Goal: Browse casually: Explore the website without a specific task or goal

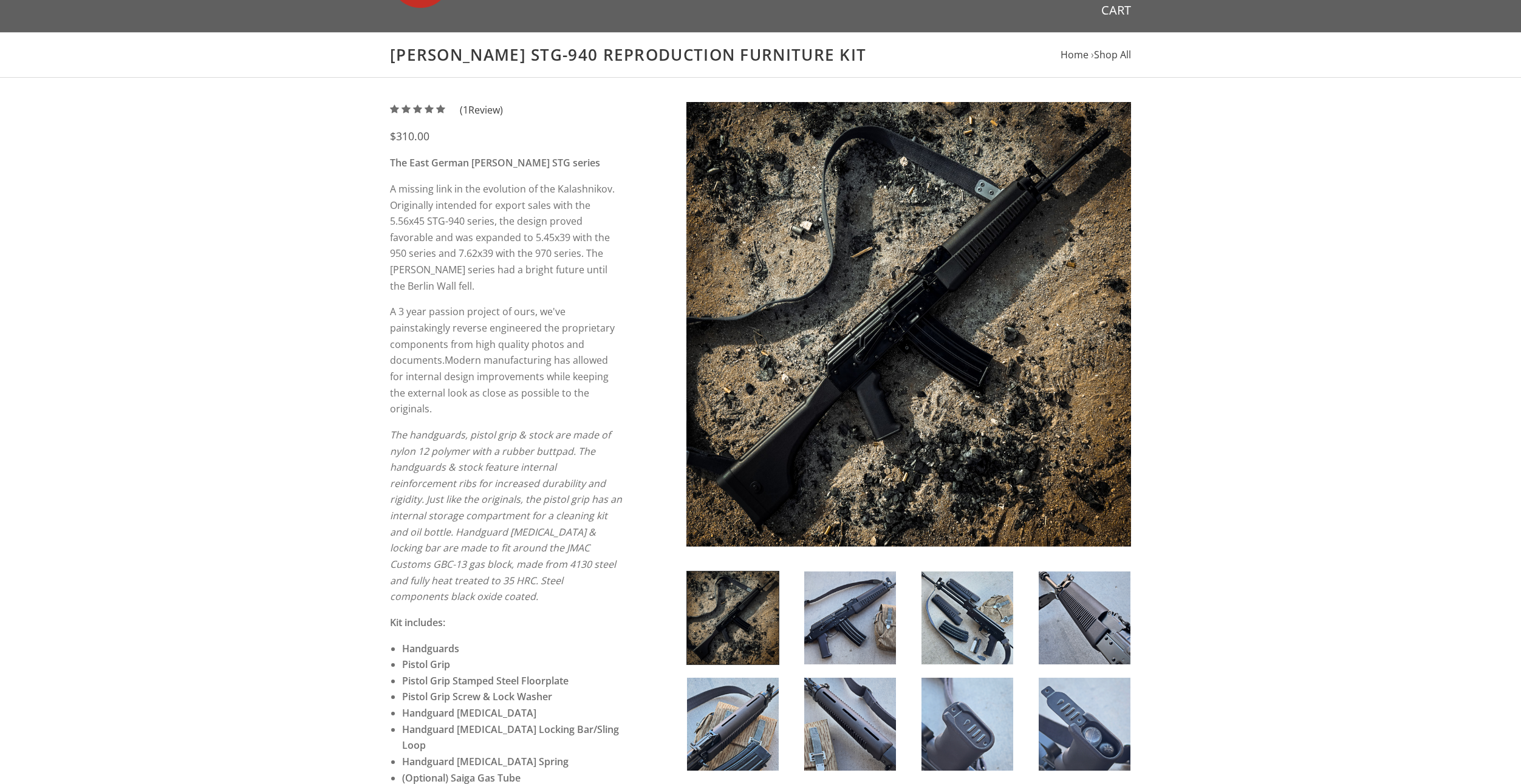
scroll to position [304, 0]
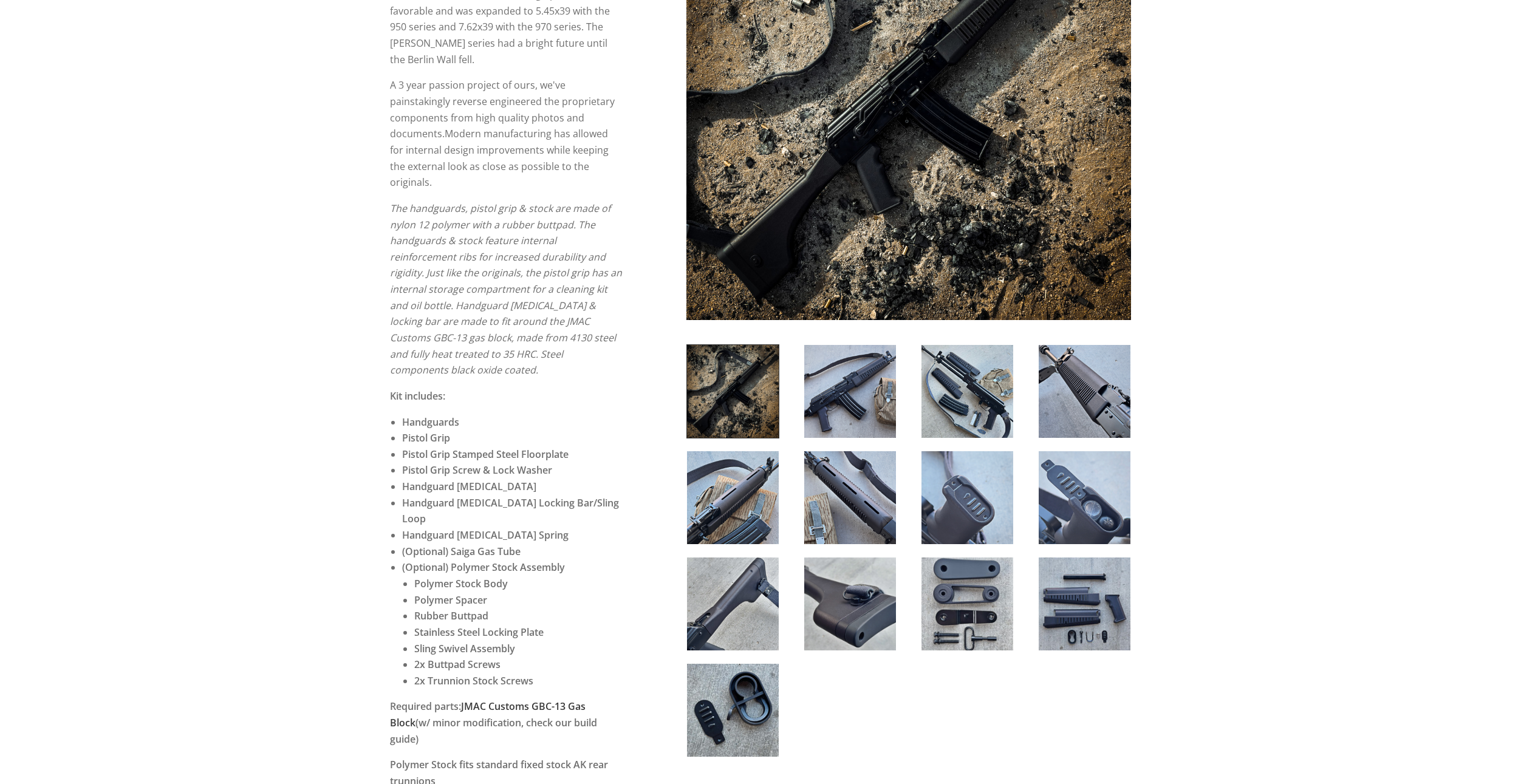
click at [859, 393] on img at bounding box center [850, 391] width 92 height 93
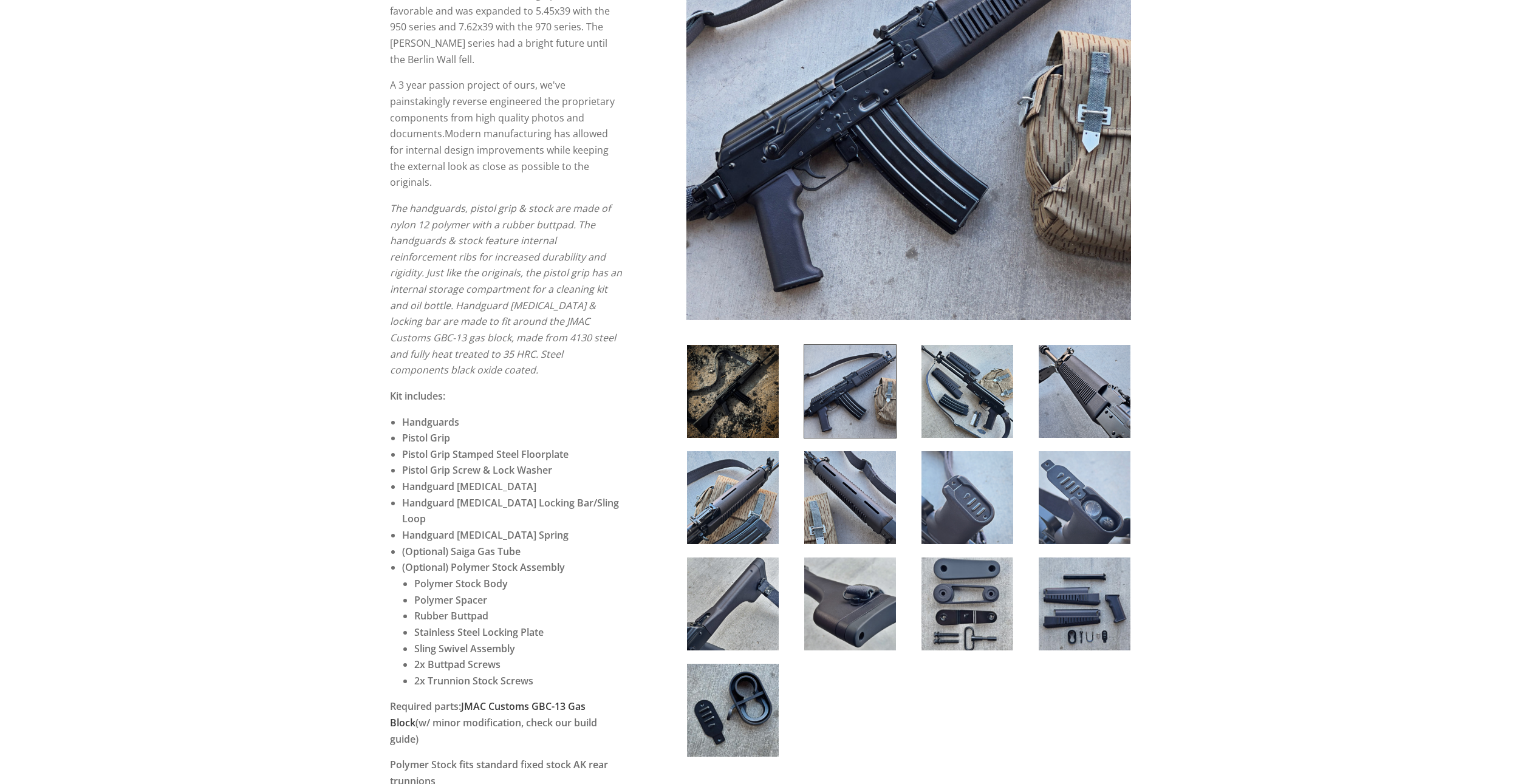
click at [903, 392] on div at bounding box center [850, 391] width 117 height 94
click at [974, 391] on img at bounding box center [967, 391] width 92 height 93
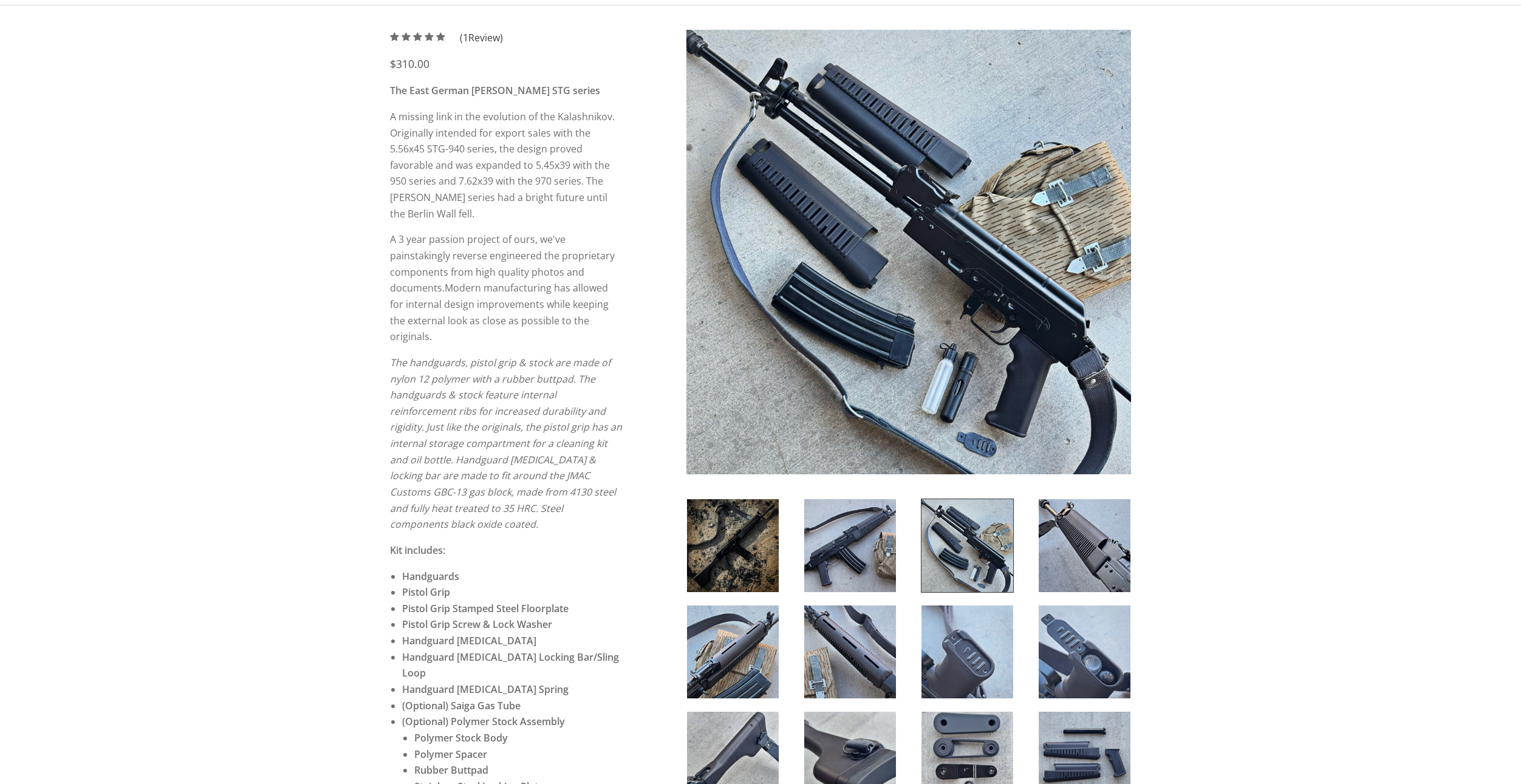
scroll to position [122, 0]
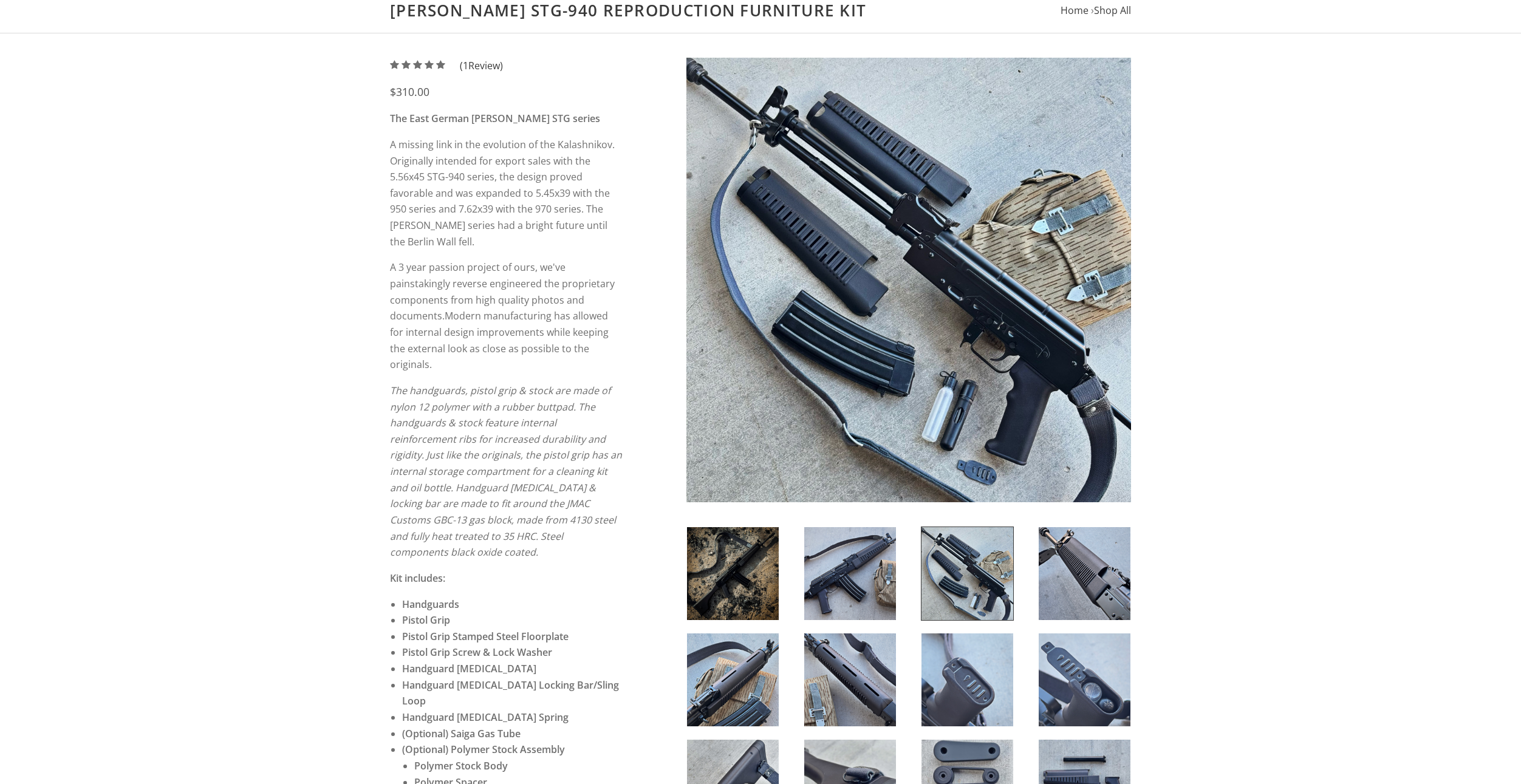
click at [949, 234] on img at bounding box center [908, 279] width 444 height 444
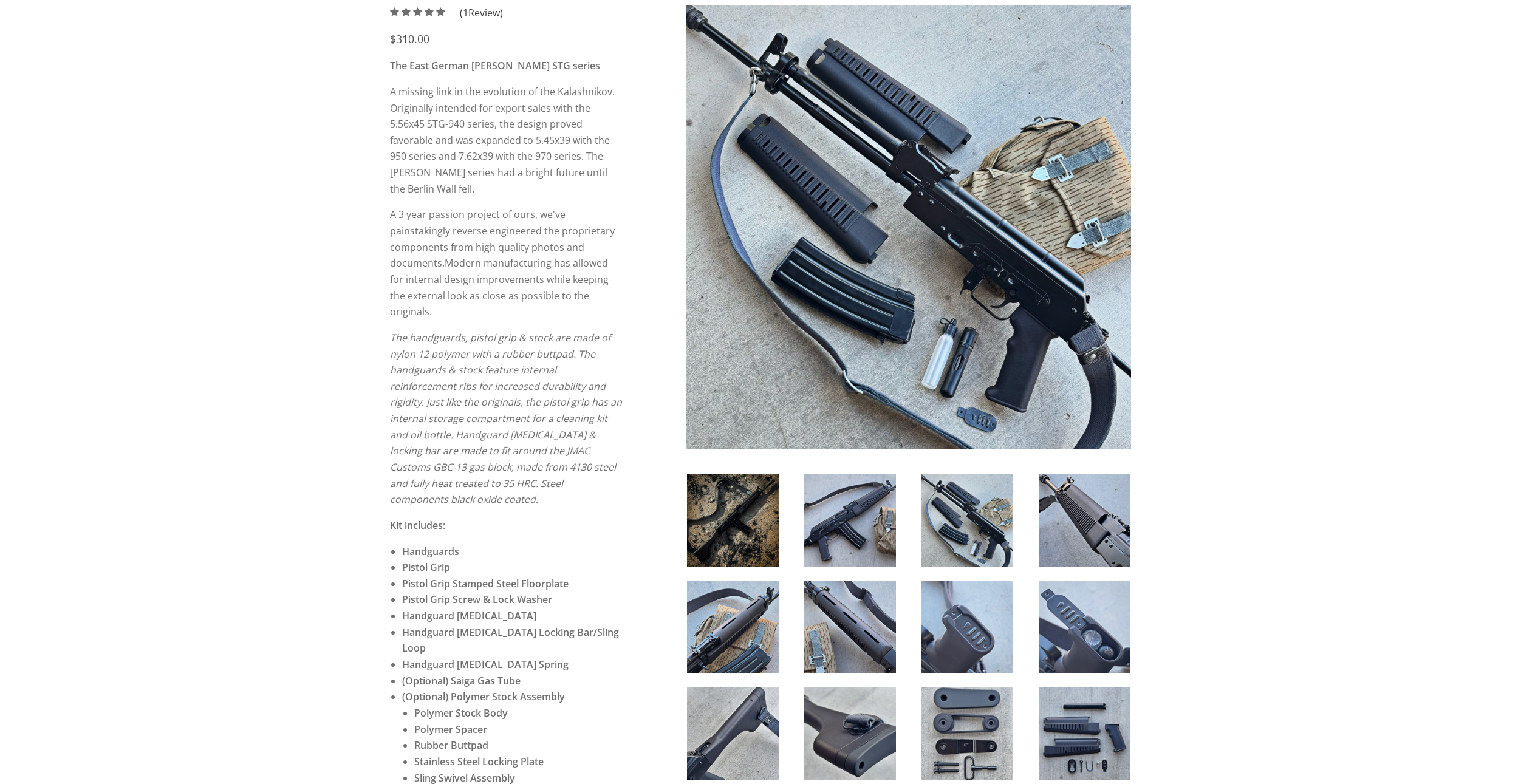
scroll to position [243, 0]
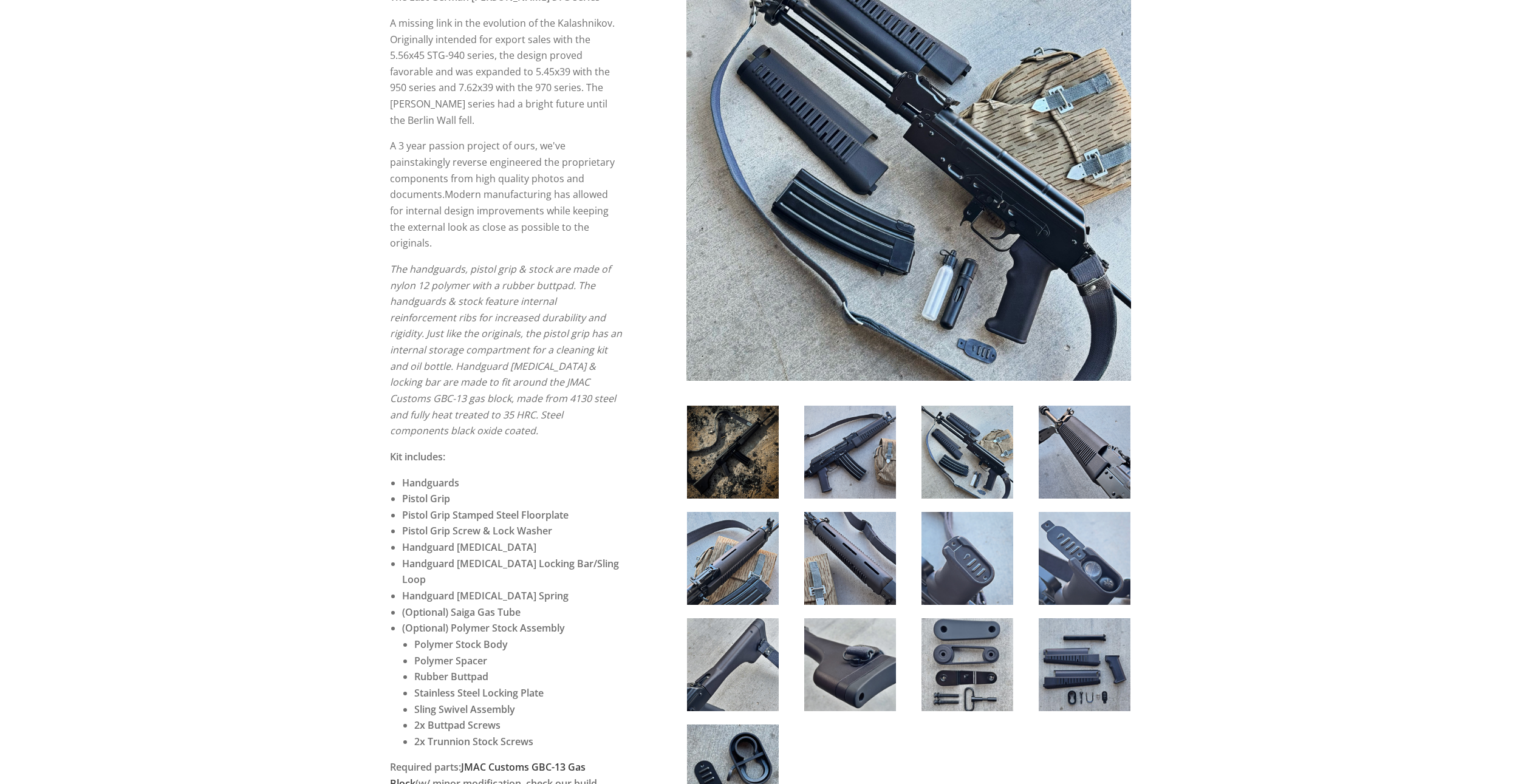
click at [838, 565] on img at bounding box center [850, 559] width 92 height 93
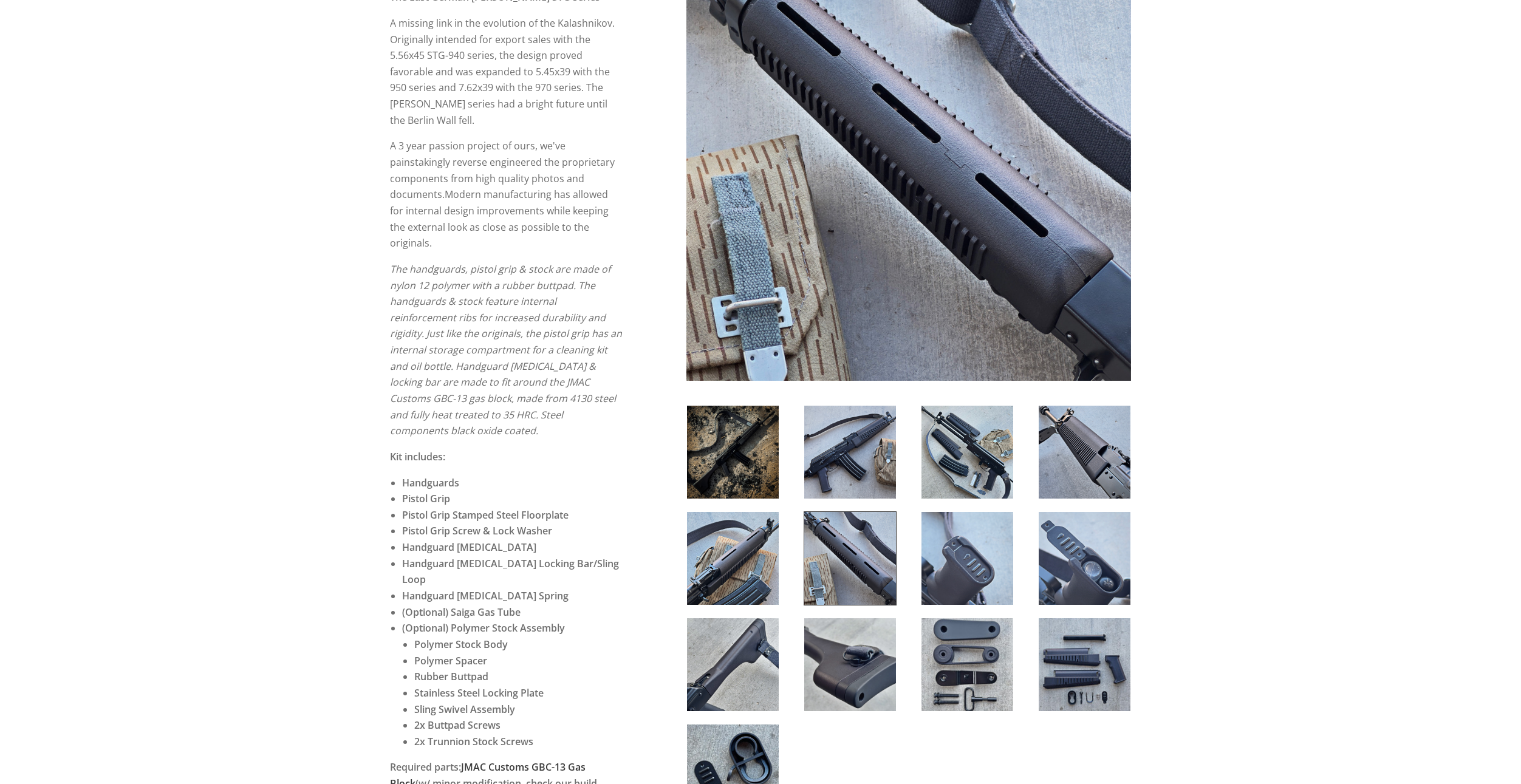
click at [943, 556] on img at bounding box center [967, 559] width 92 height 93
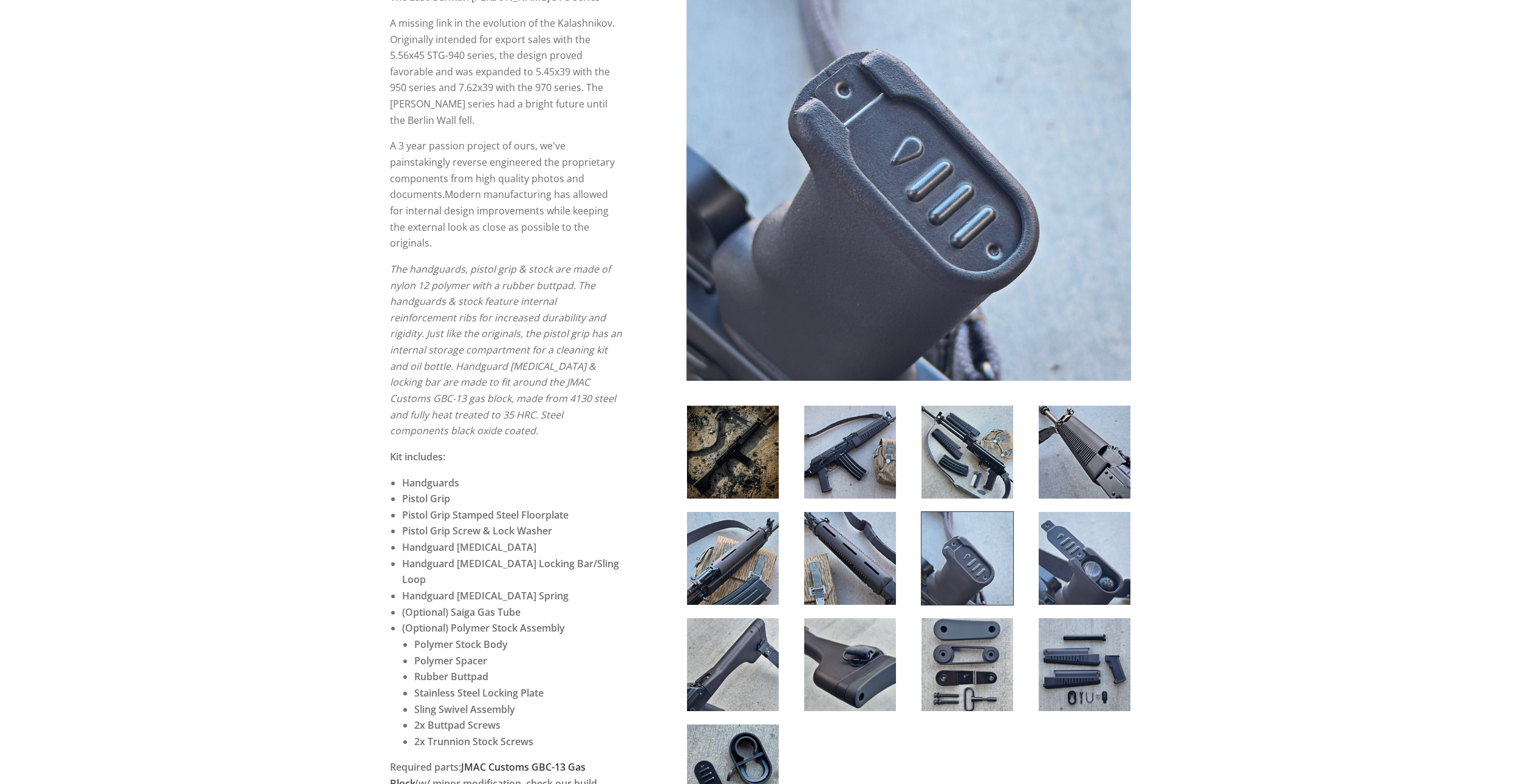
click at [1056, 560] on img at bounding box center [1084, 559] width 92 height 93
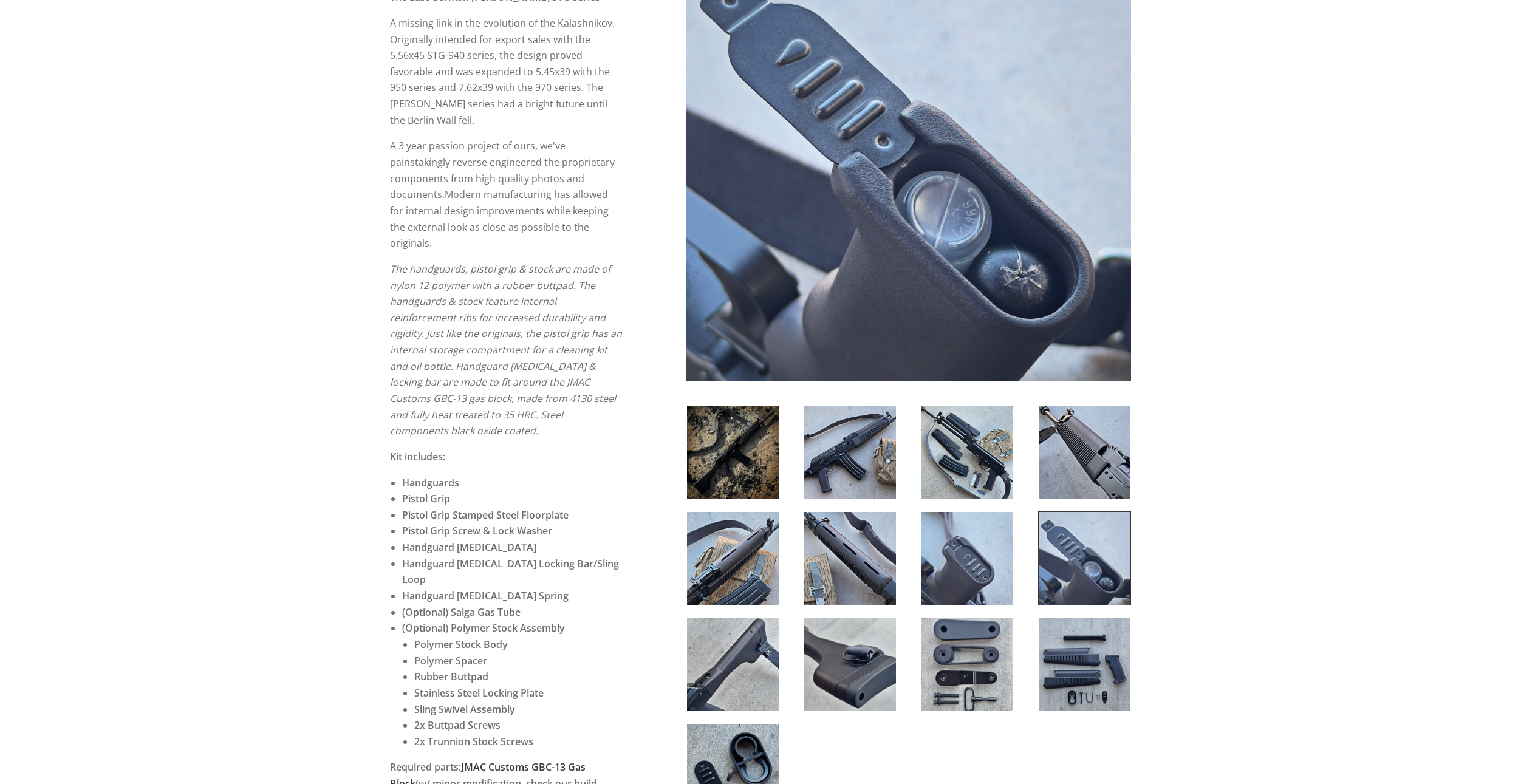
click at [0, 0] on div at bounding box center [0, 0] width 0 height 0
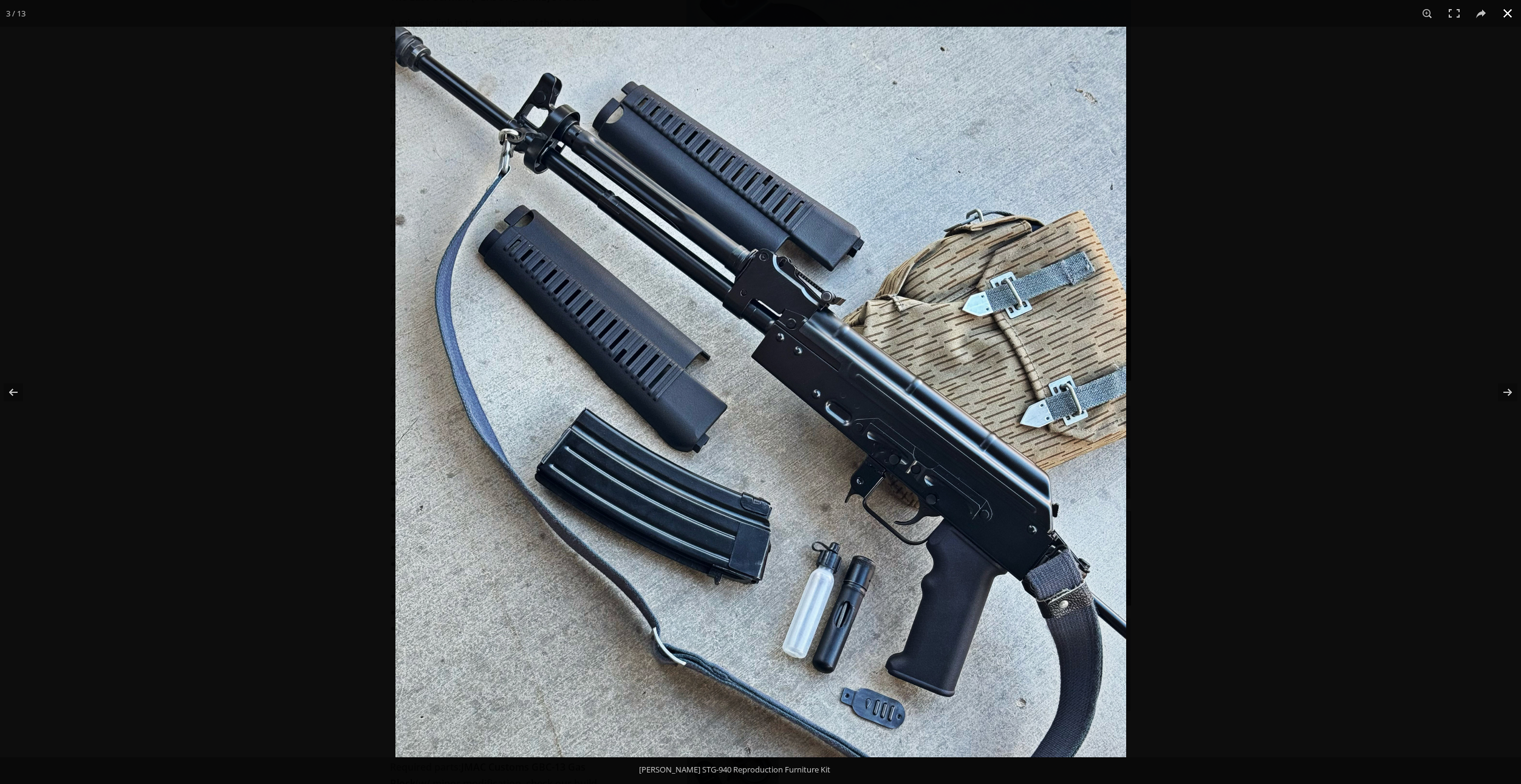
click at [1503, 12] on button at bounding box center [1508, 13] width 27 height 27
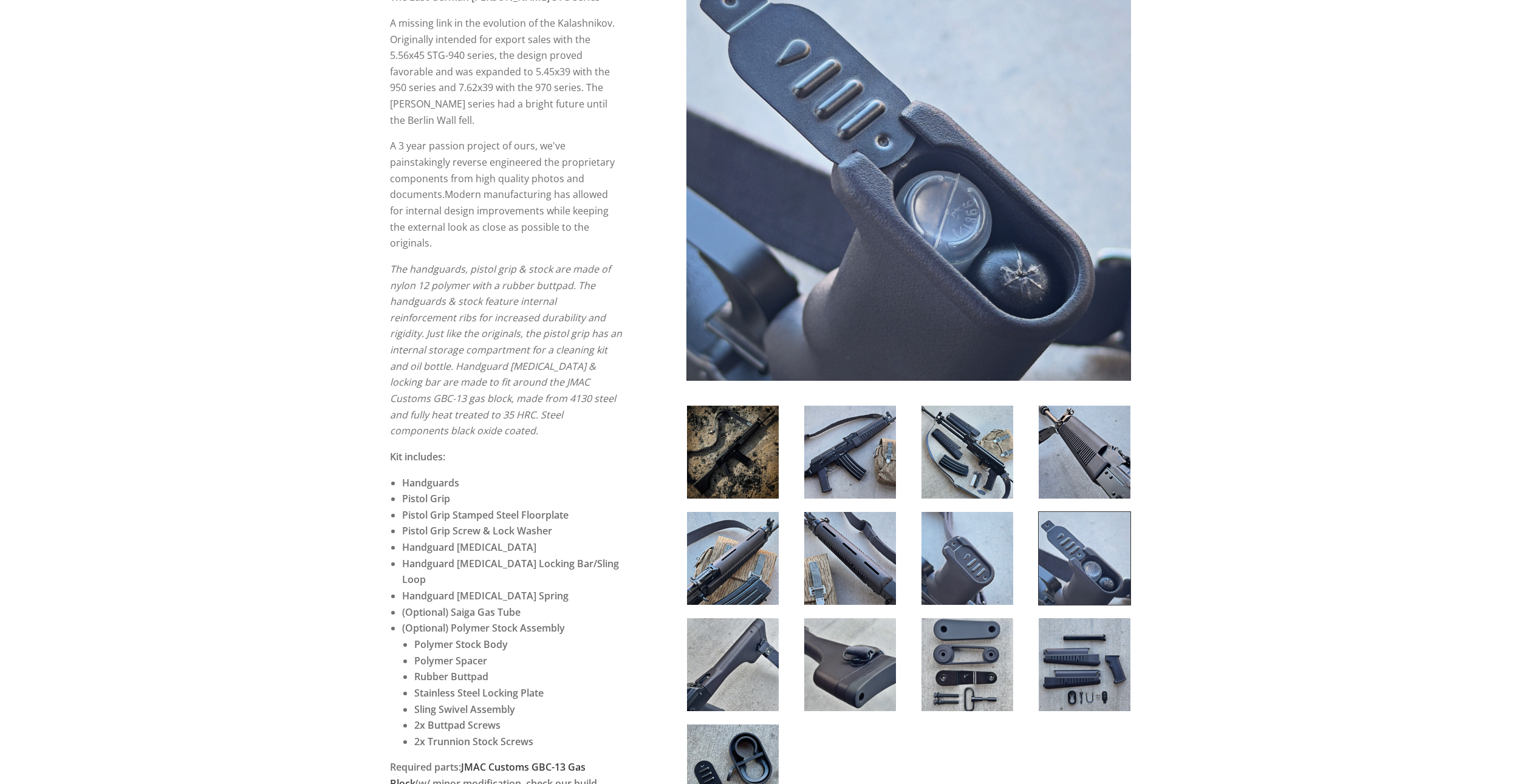
click at [757, 664] on img at bounding box center [733, 665] width 92 height 93
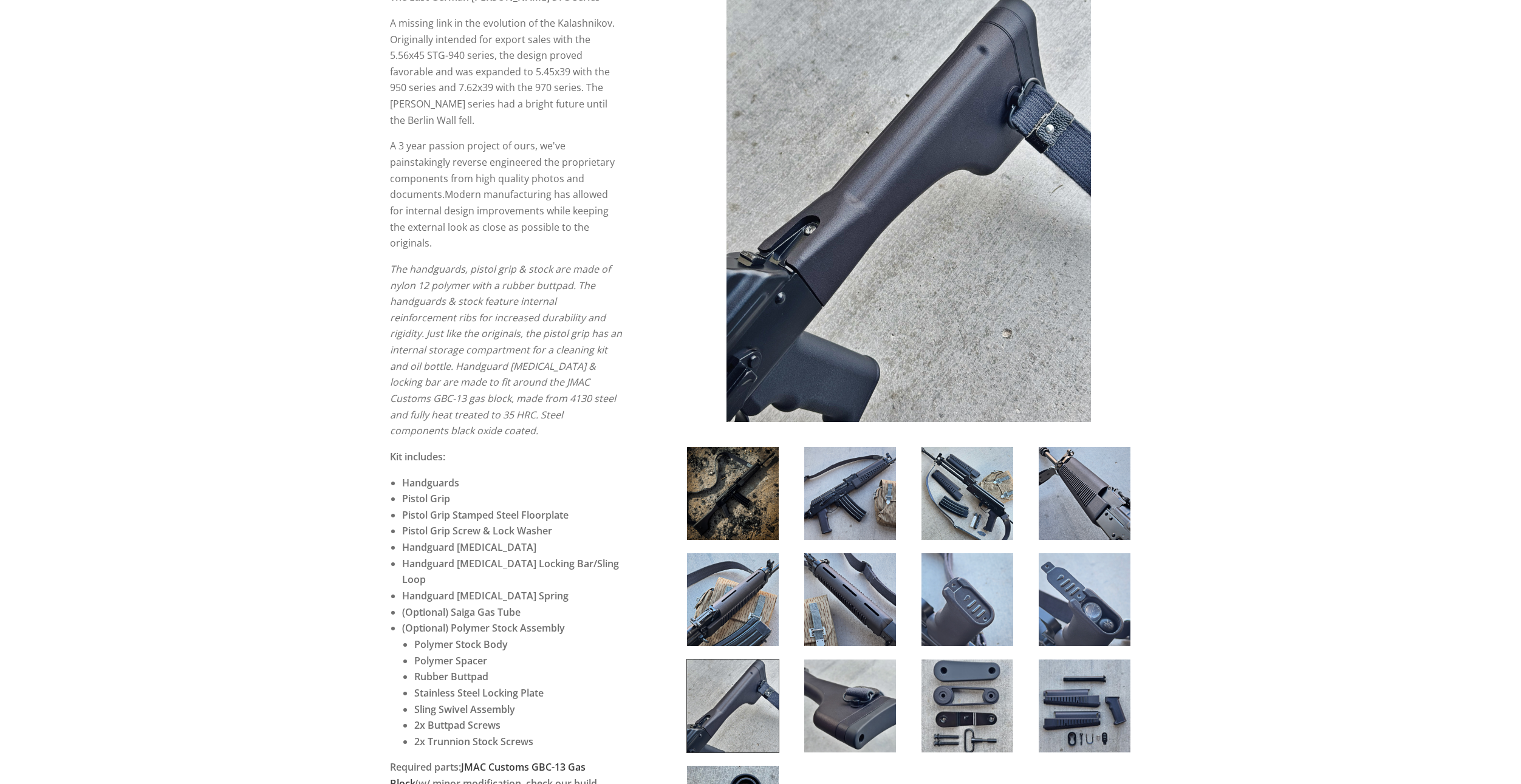
click at [809, 673] on img at bounding box center [850, 706] width 92 height 93
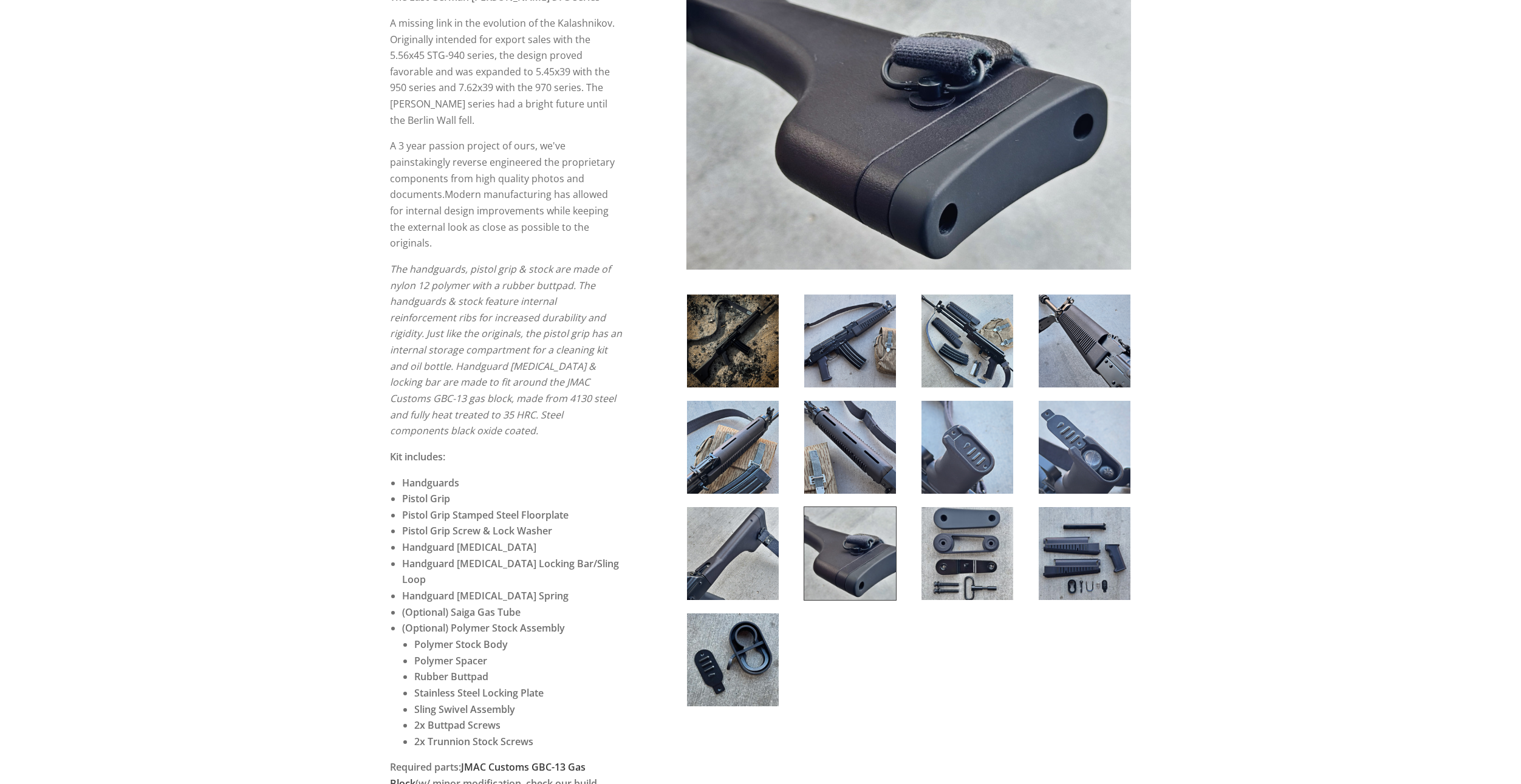
click at [935, 572] on img at bounding box center [967, 554] width 92 height 93
